Goal: Browse casually

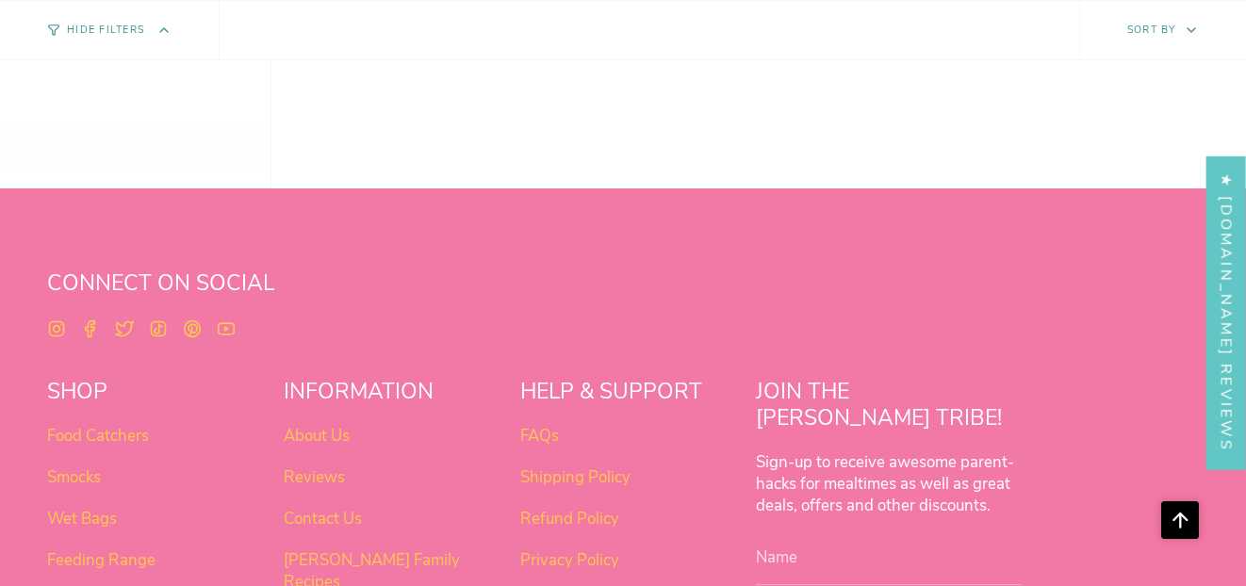
scroll to position [1523, 0]
